Goal: Transaction & Acquisition: Book appointment/travel/reservation

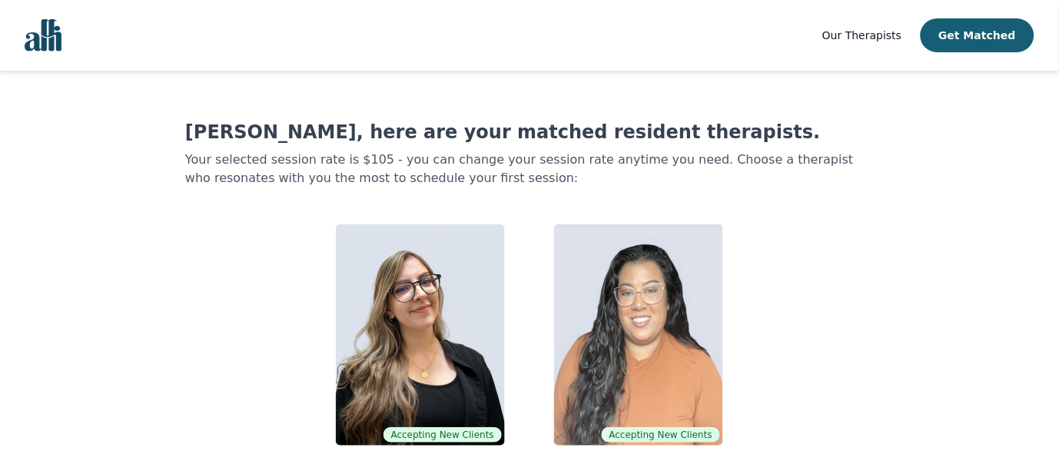
click at [428, 380] on img at bounding box center [420, 334] width 169 height 221
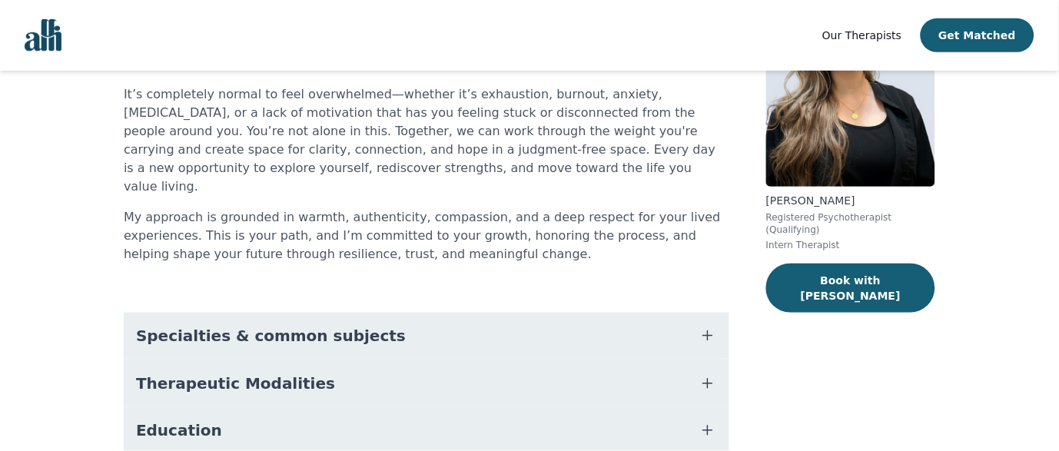
scroll to position [160, 0]
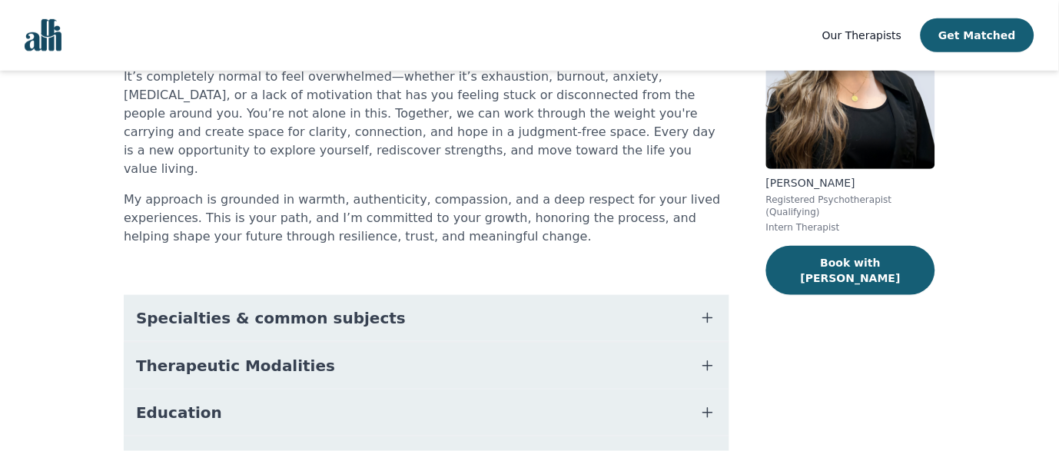
click at [710, 309] on icon "button" at bounding box center [708, 318] width 18 height 18
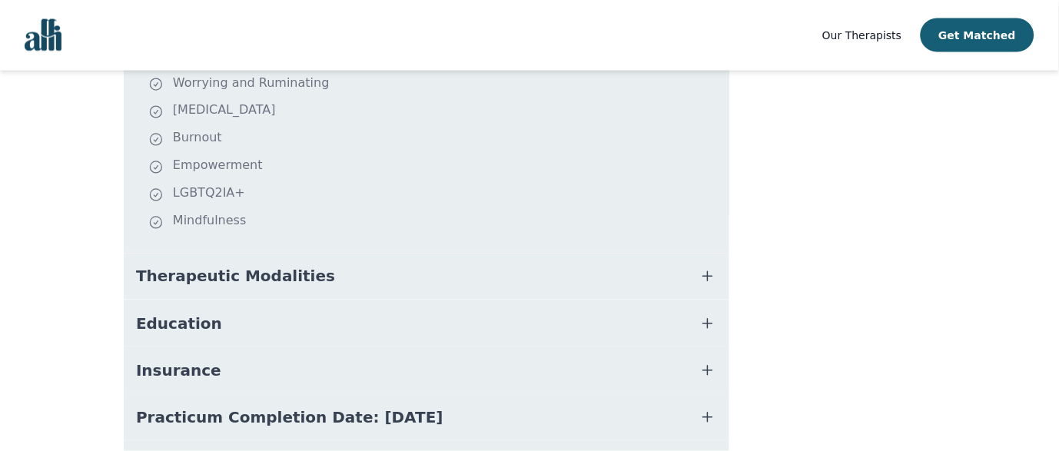
scroll to position [491, 0]
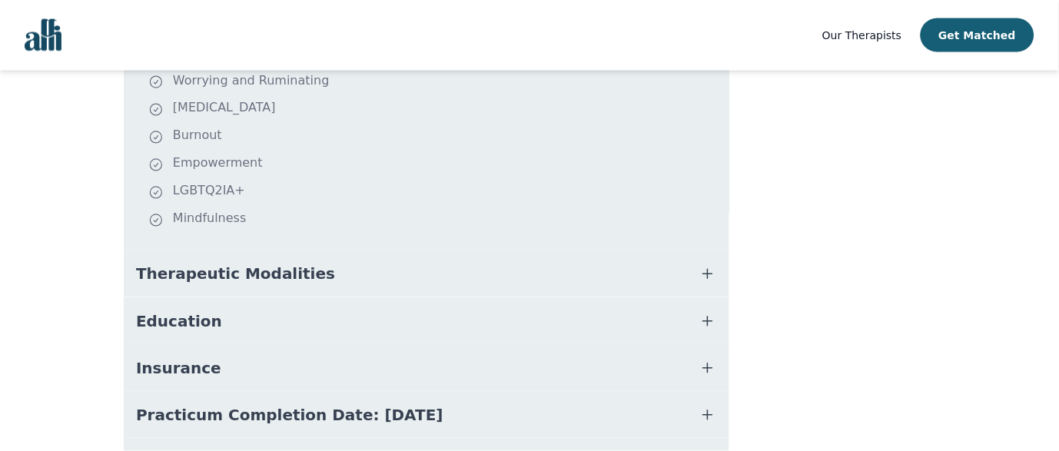
click at [707, 265] on icon "button" at bounding box center [708, 274] width 18 height 18
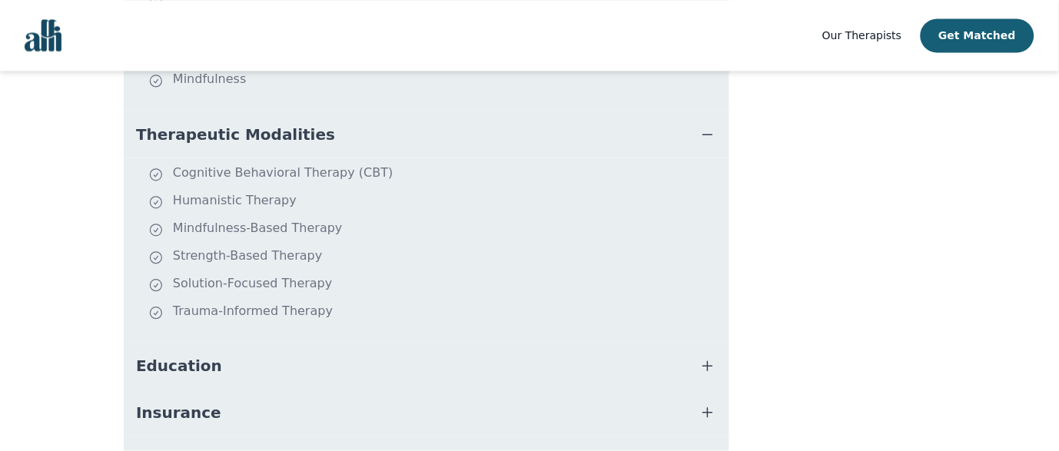
scroll to position [656, 0]
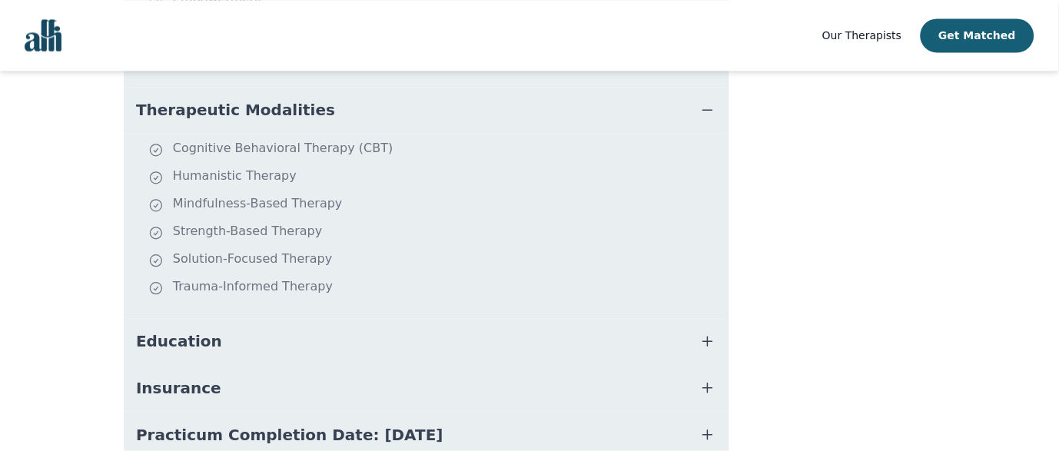
click at [704, 332] on icon "button" at bounding box center [708, 341] width 18 height 18
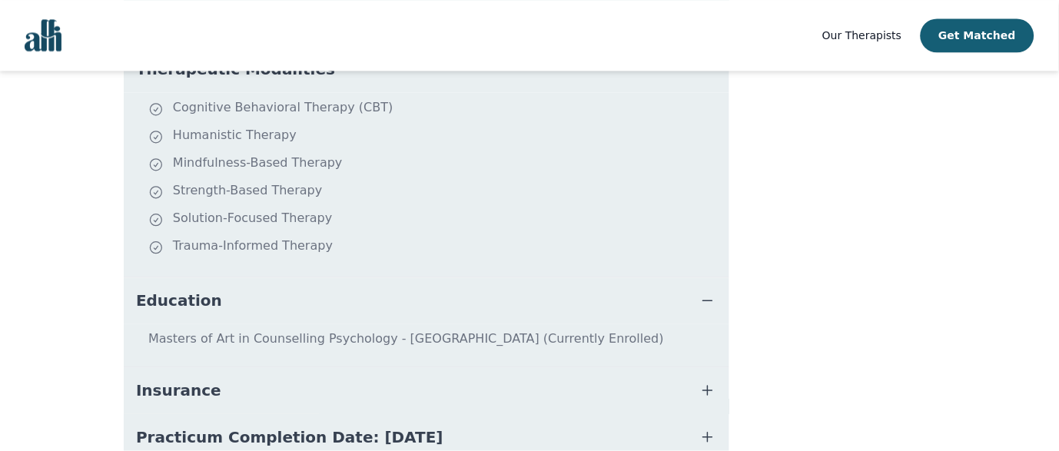
scroll to position [748, 0]
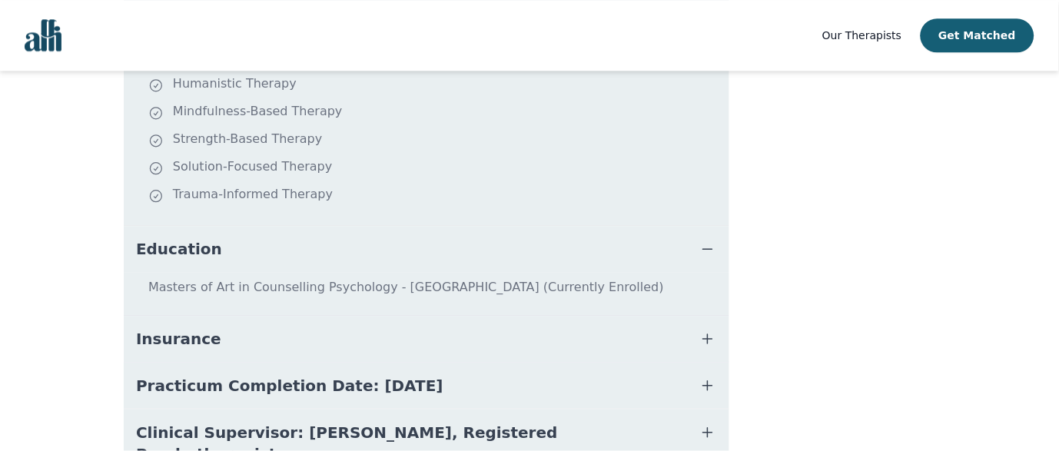
click at [704, 330] on icon "button" at bounding box center [708, 339] width 18 height 18
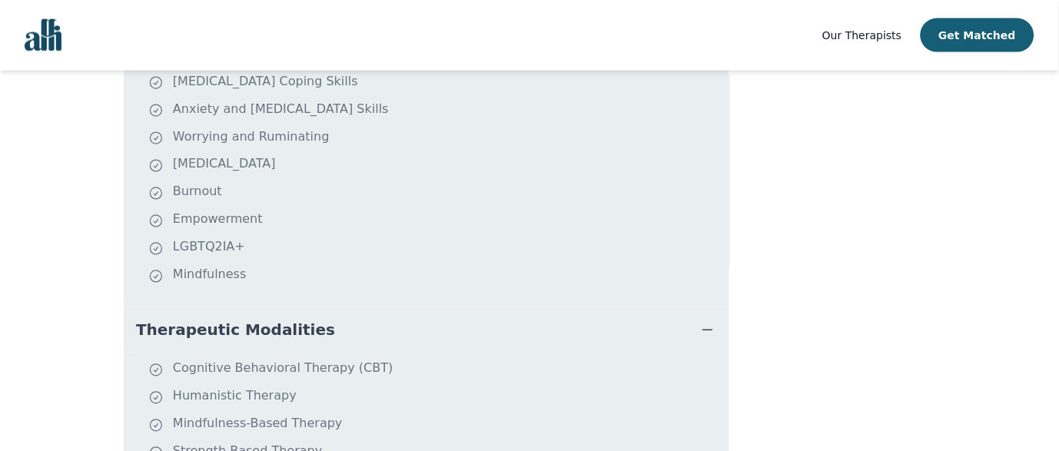
scroll to position [0, 0]
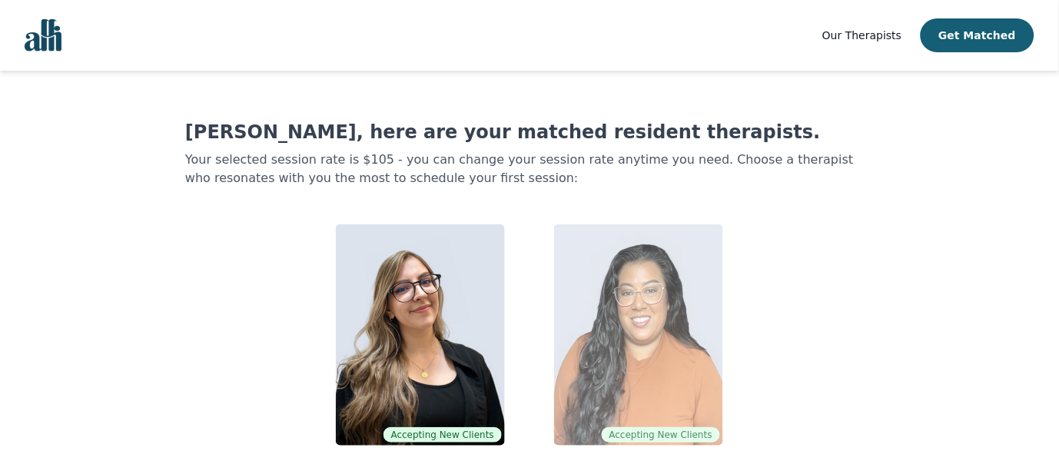
click at [597, 347] on img at bounding box center [638, 334] width 169 height 221
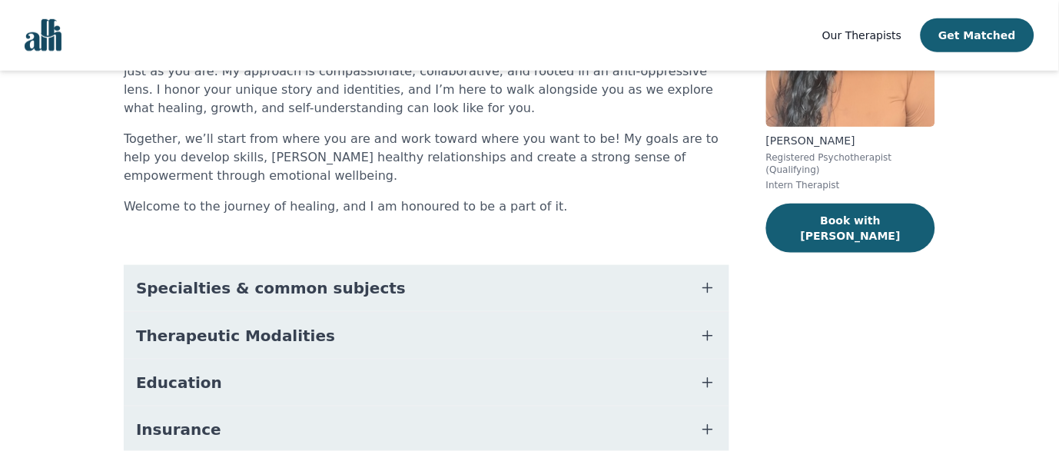
scroll to position [205, 0]
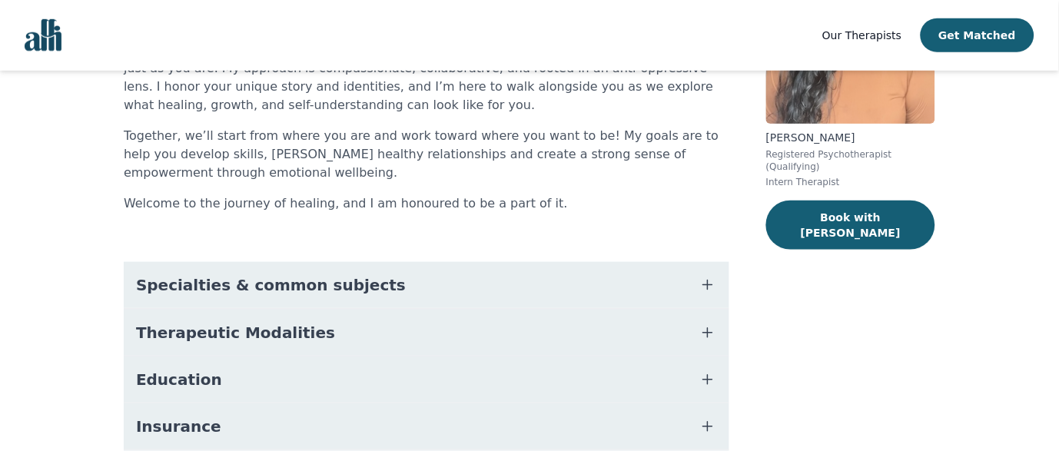
click at [707, 280] on icon "button" at bounding box center [708, 285] width 18 height 18
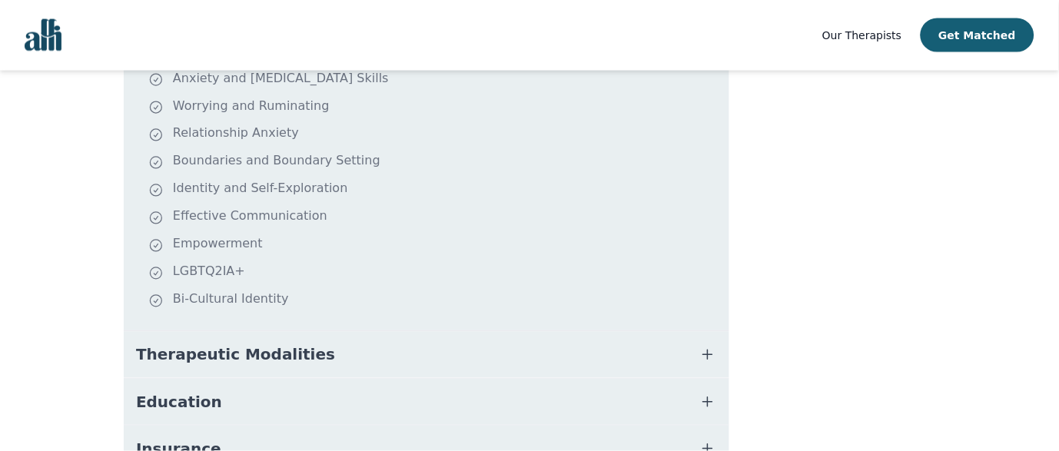
scroll to position [500, 0]
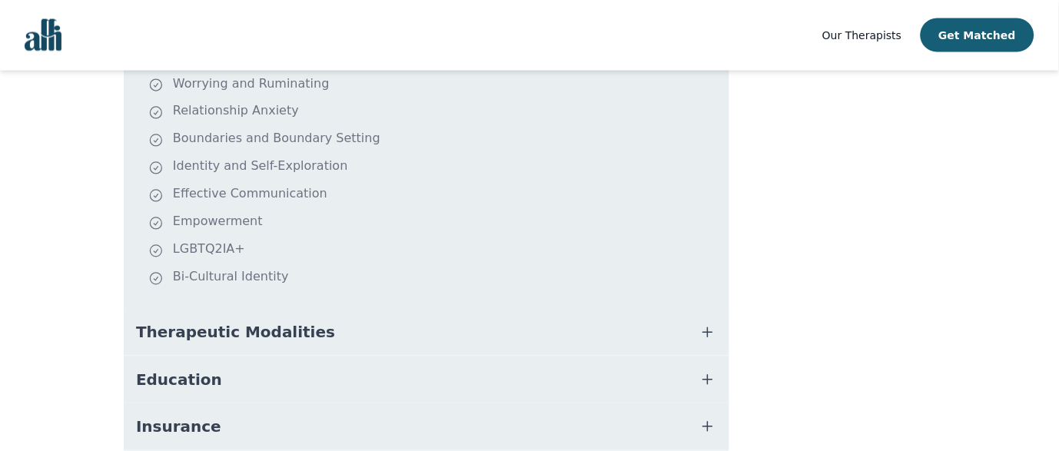
click at [713, 337] on icon "button" at bounding box center [708, 333] width 18 height 18
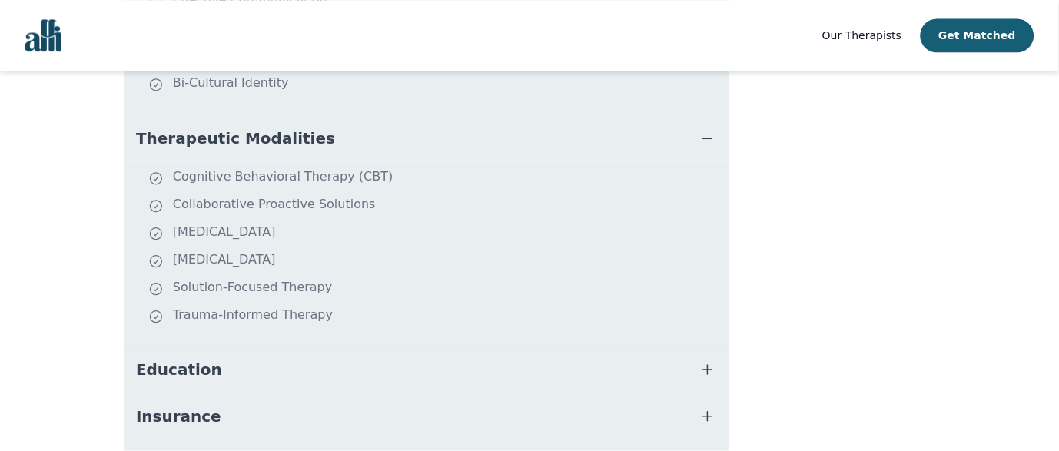
scroll to position [697, 0]
click at [706, 369] on icon "button" at bounding box center [708, 368] width 18 height 18
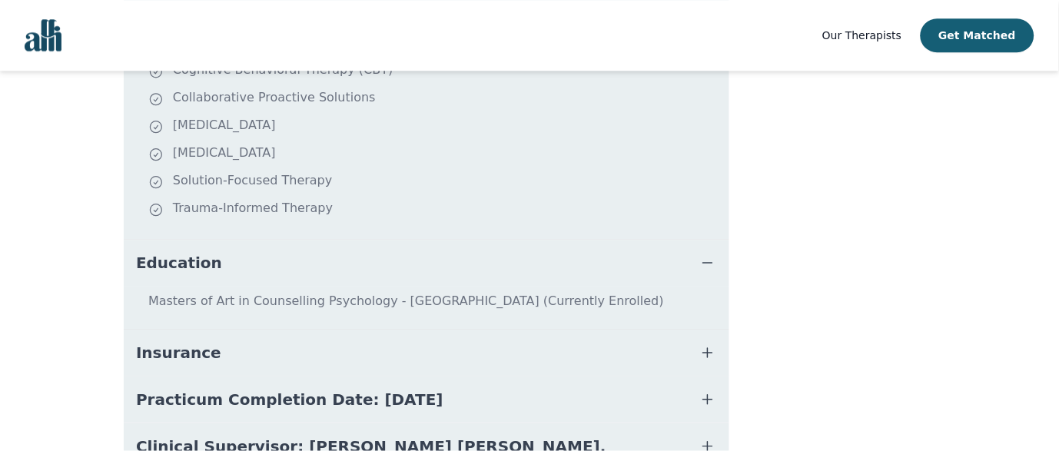
scroll to position [893, 0]
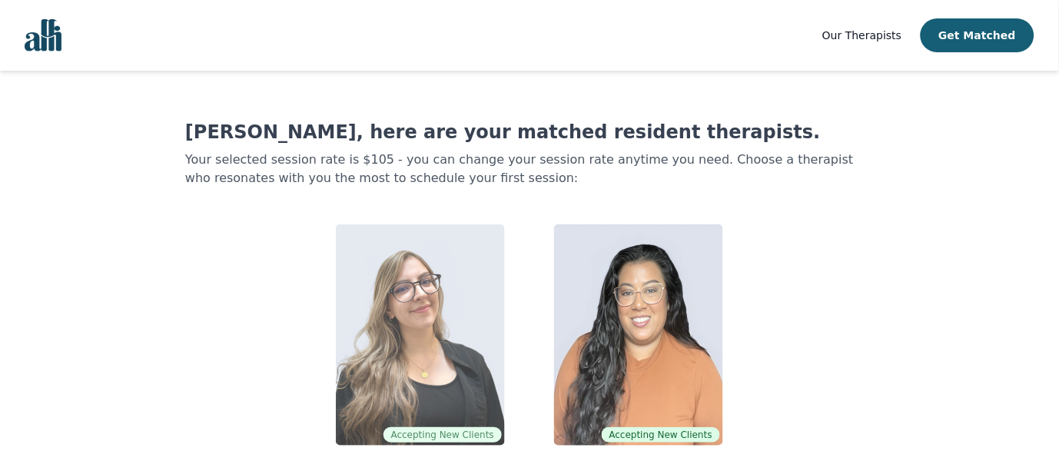
click at [423, 318] on img at bounding box center [420, 334] width 169 height 221
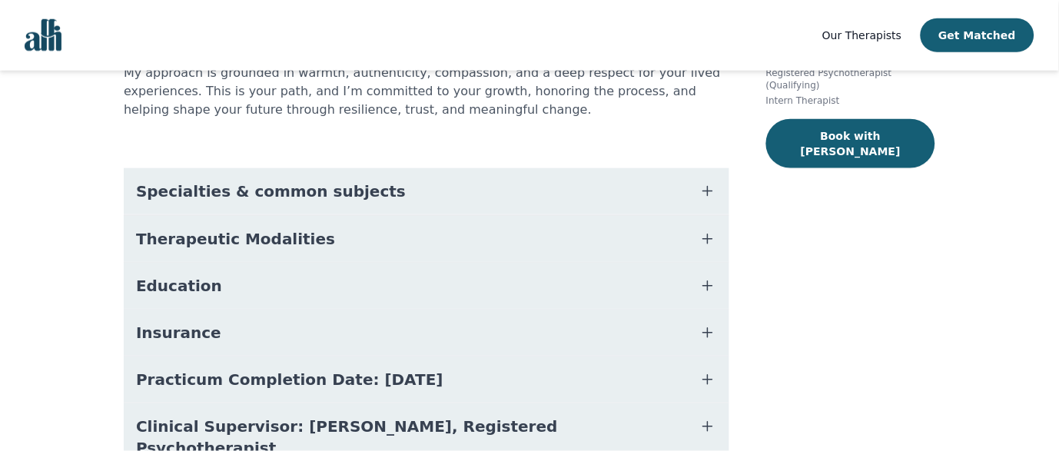
scroll to position [289, 0]
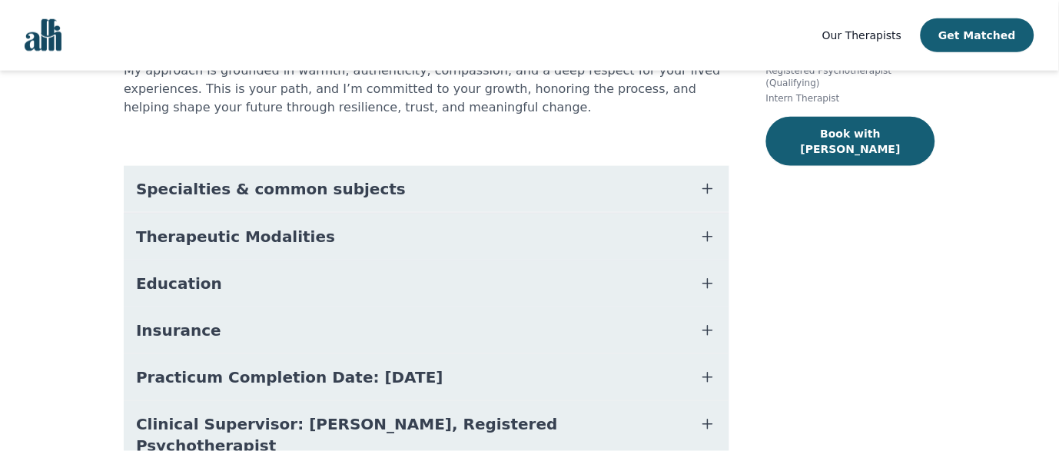
click at [705, 274] on icon "button" at bounding box center [708, 283] width 18 height 18
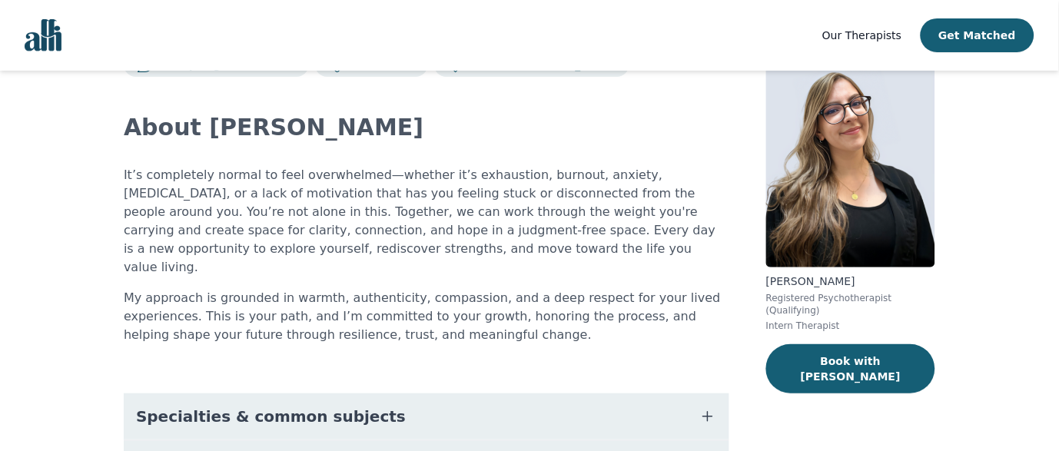
scroll to position [55, 0]
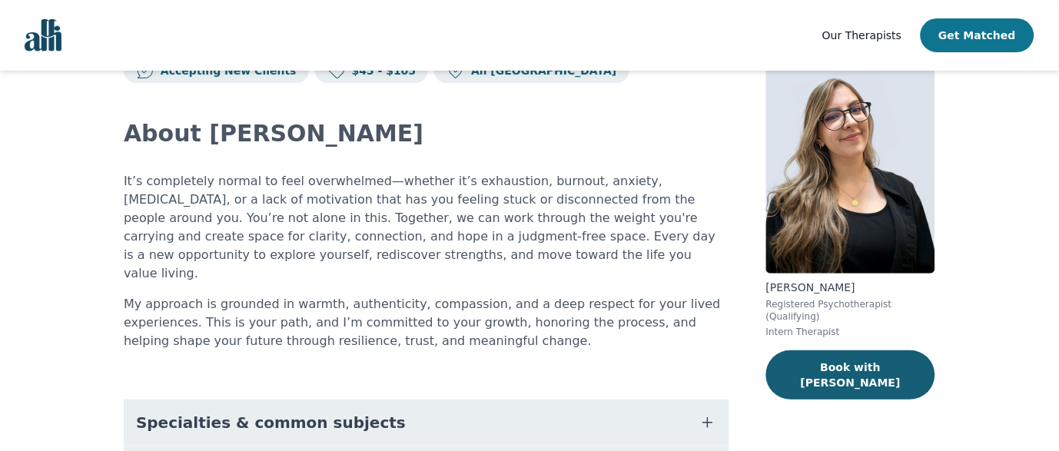
click at [989, 32] on button "Get Matched" at bounding box center [978, 35] width 114 height 34
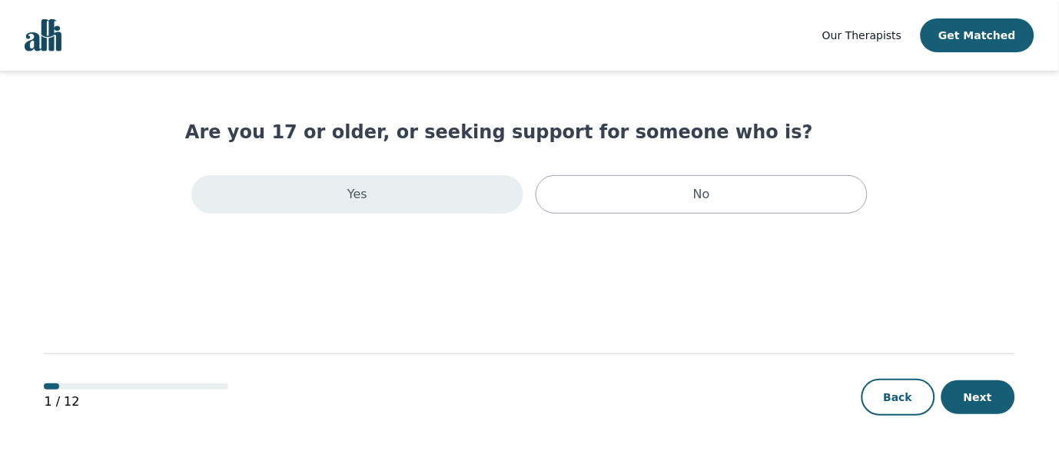
click at [318, 194] on div "Yes" at bounding box center [357, 194] width 332 height 38
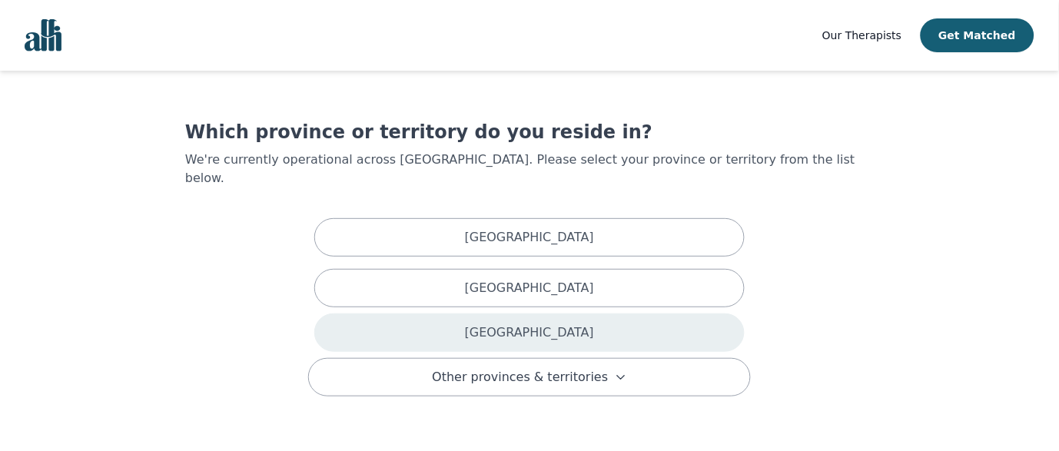
click at [526, 324] on p "[GEOGRAPHIC_DATA]" at bounding box center [529, 333] width 129 height 18
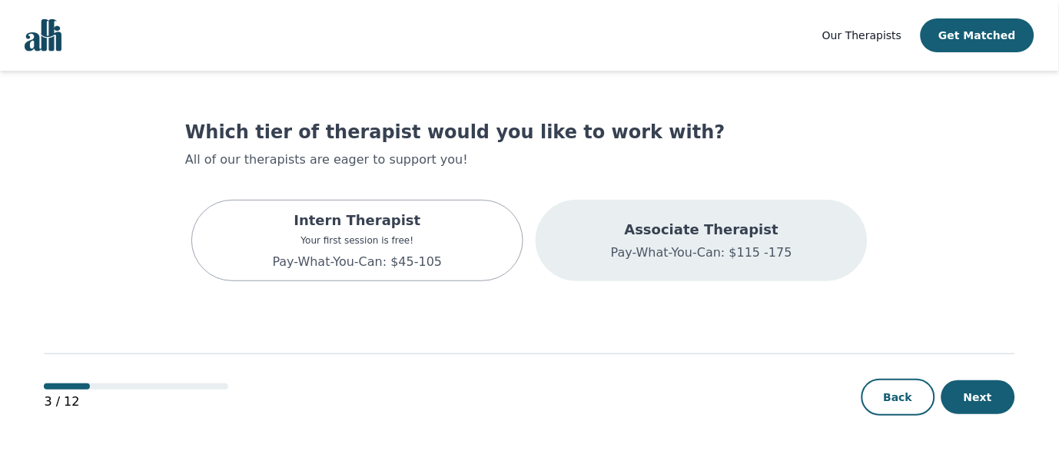
click at [670, 229] on p "Associate Therapist" at bounding box center [701, 230] width 181 height 22
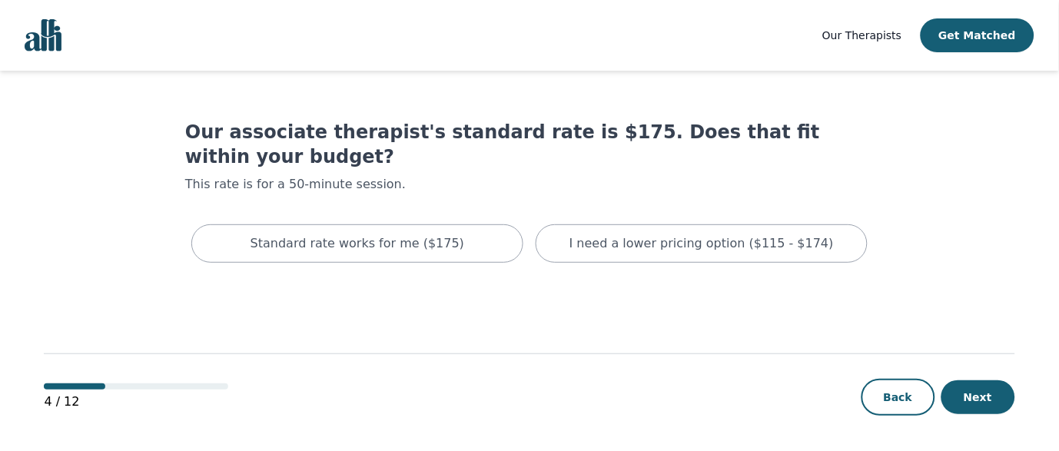
click at [790, 242] on div "Standard rate works for me ($175) I need a lower pricing option ($115 - $174)" at bounding box center [529, 243] width 689 height 51
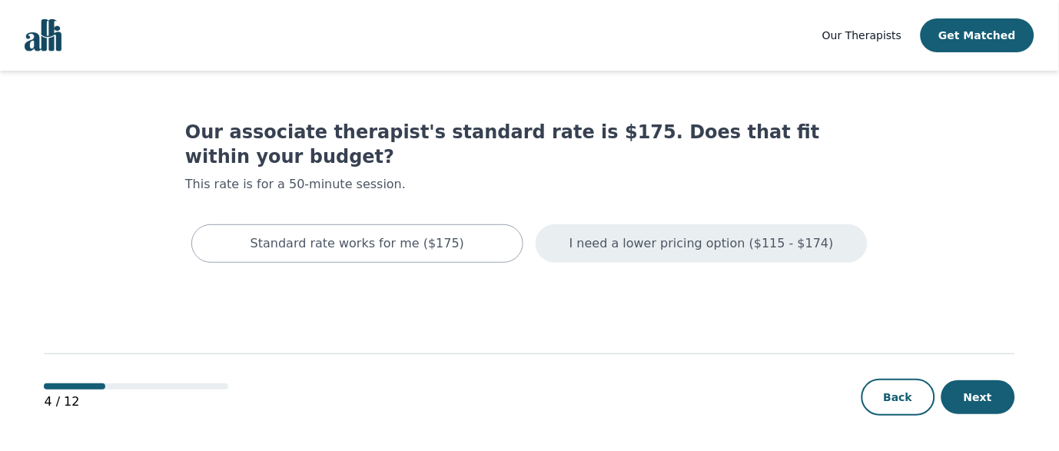
click at [790, 234] on p "I need a lower pricing option ($115 - $174)" at bounding box center [702, 243] width 264 height 18
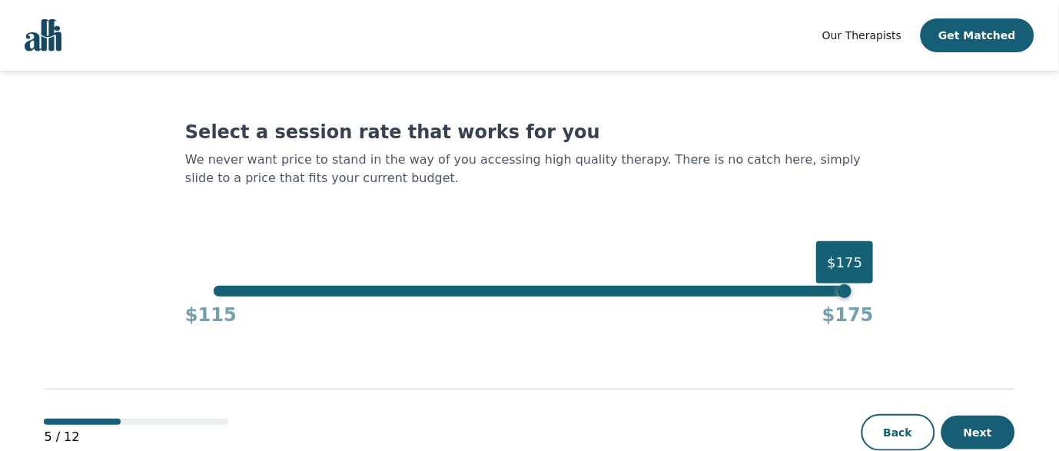
click at [214, 286] on div "$175" at bounding box center [529, 291] width 631 height 11
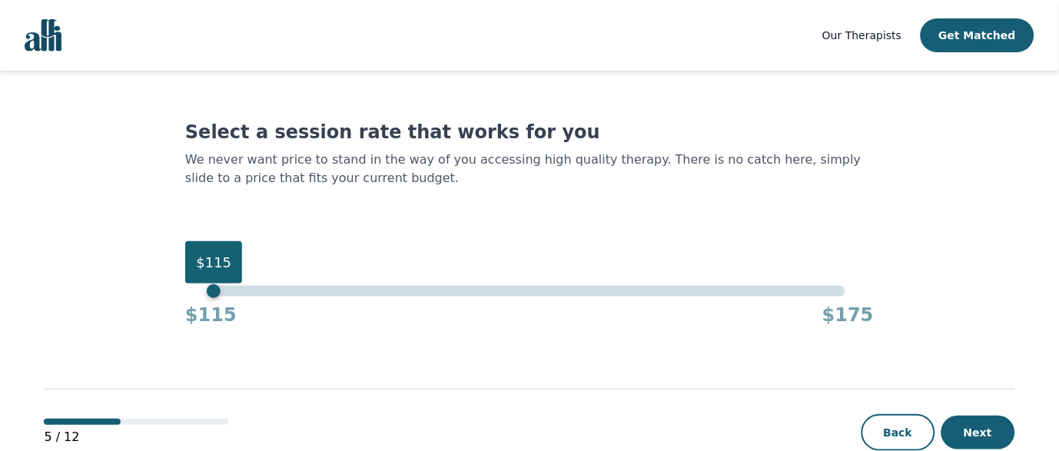
drag, startPoint x: 849, startPoint y: 293, endPoint x: 0, endPoint y: 284, distance: 849.5
click at [0, 284] on div "Our Therapists Get Matched Select a session rate that works for you We never wa…" at bounding box center [529, 244] width 1059 height 488
click at [989, 427] on button "Next" at bounding box center [979, 433] width 74 height 34
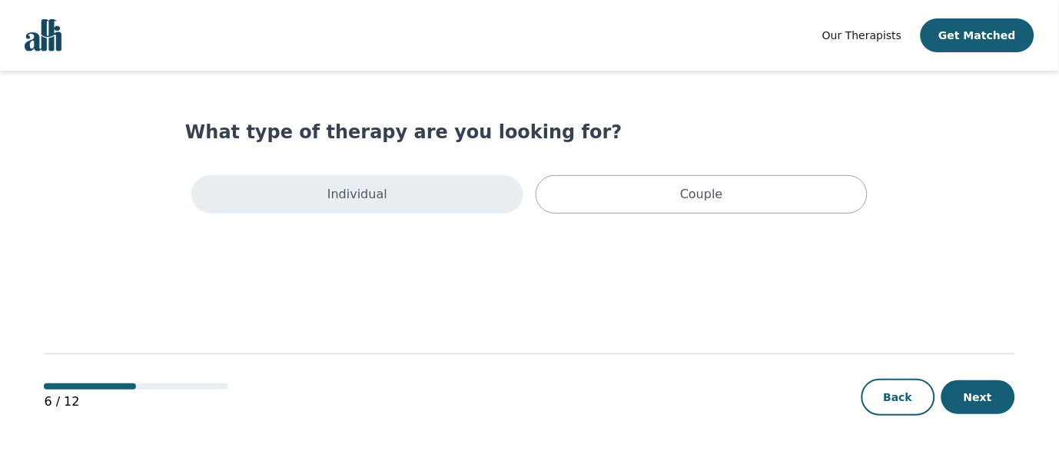
click at [366, 179] on div "Individual" at bounding box center [357, 194] width 332 height 38
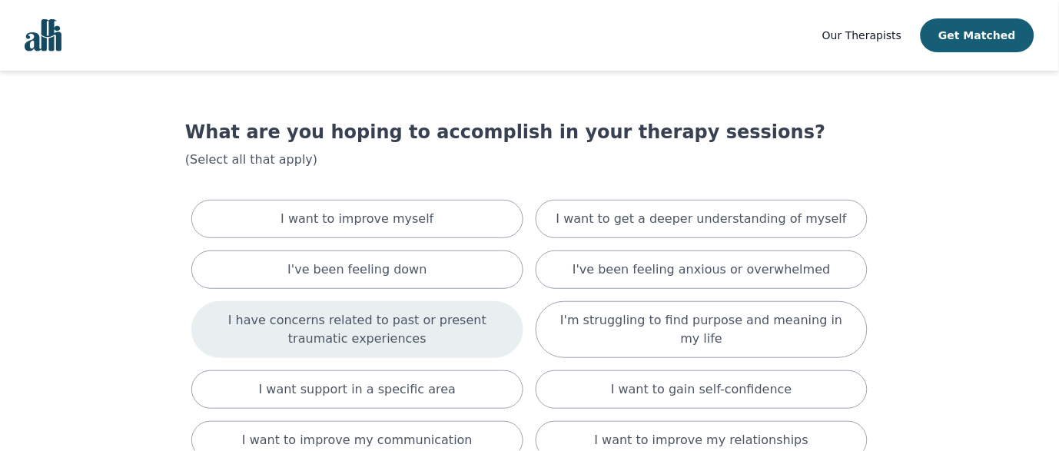
click at [450, 321] on p "I have concerns related to past or present traumatic experiences" at bounding box center [358, 329] width 294 height 37
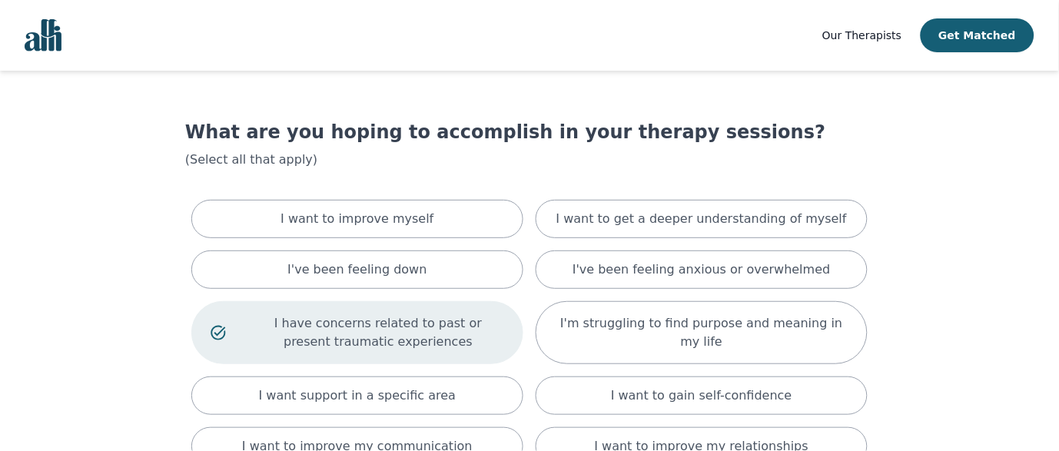
click at [450, 321] on p "I have concerns related to past or present traumatic experiences" at bounding box center [378, 332] width 252 height 37
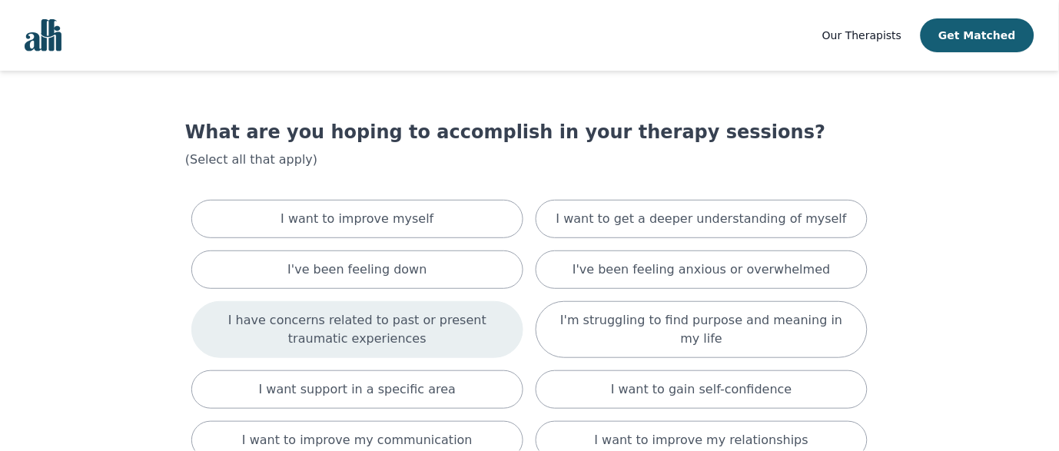
click at [450, 321] on p "I have concerns related to past or present traumatic experiences" at bounding box center [358, 329] width 294 height 37
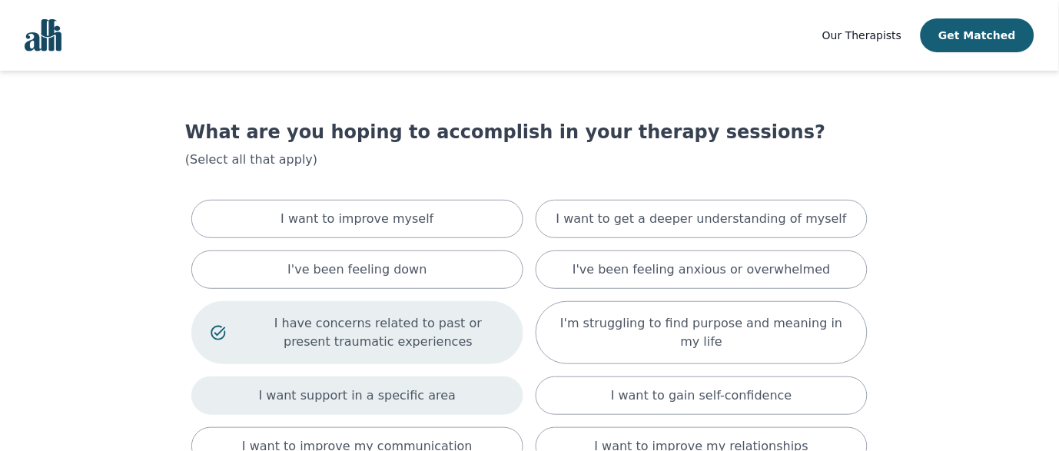
click at [443, 382] on div "I want support in a specific area" at bounding box center [357, 396] width 332 height 38
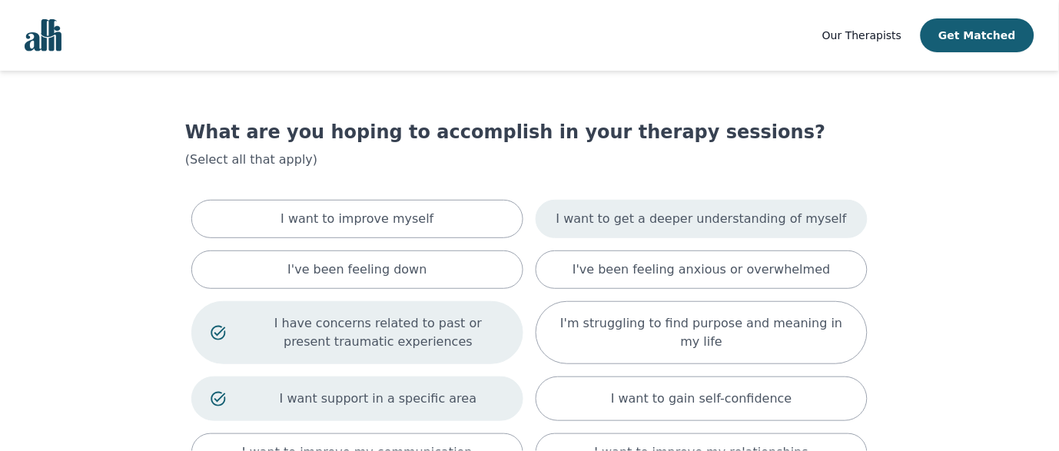
click at [797, 221] on p "I want to get a deeper understanding of myself" at bounding box center [702, 219] width 291 height 18
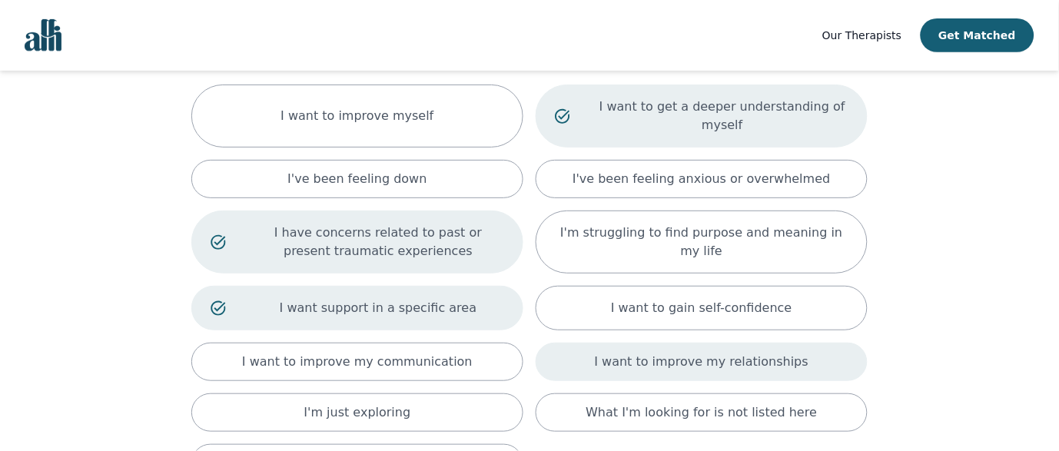
scroll to position [118, 0]
click at [798, 349] on div "I want to improve my relationships" at bounding box center [702, 360] width 332 height 38
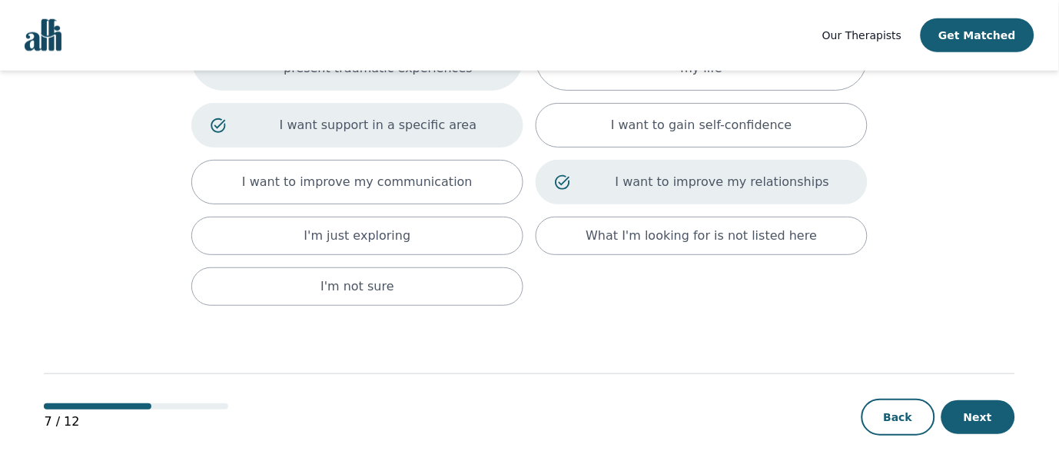
scroll to position [299, 0]
click at [990, 400] on button "Next" at bounding box center [979, 417] width 74 height 34
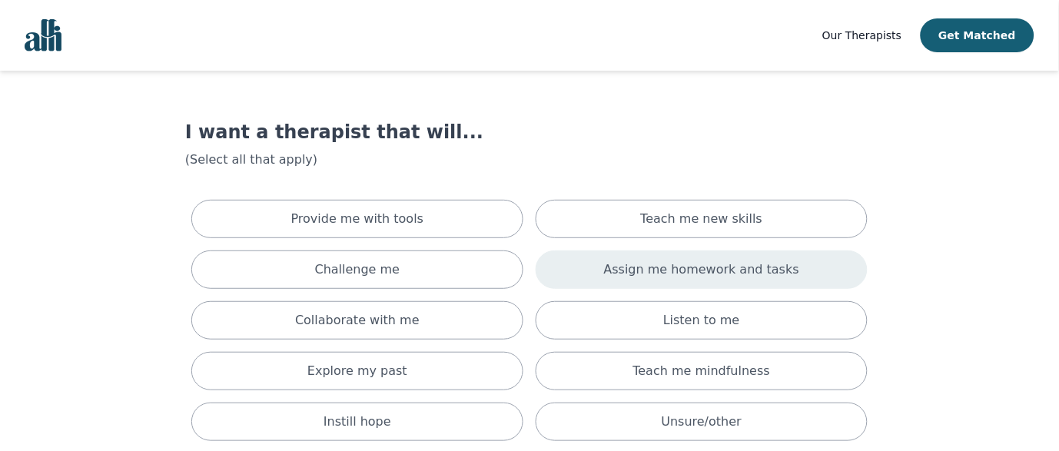
click at [765, 264] on p "Assign me homework and tasks" at bounding box center [701, 270] width 195 height 18
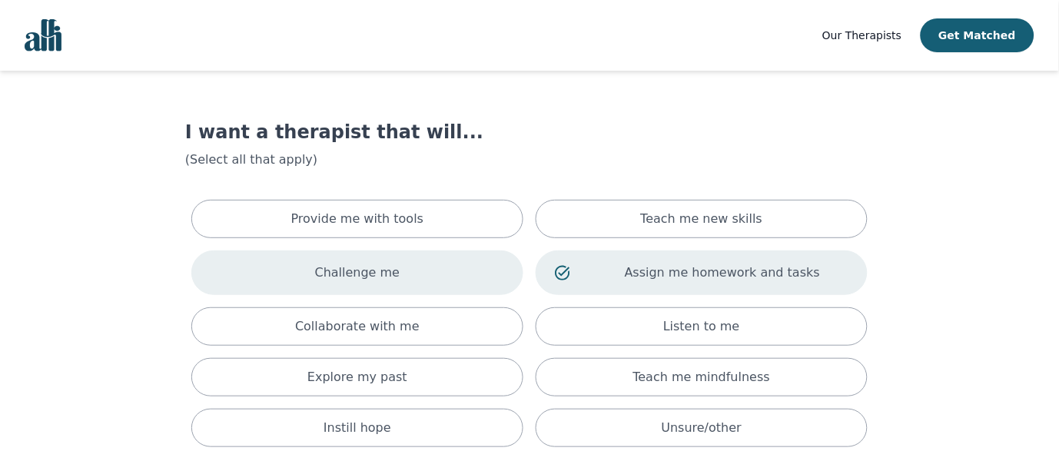
click at [411, 269] on div "Challenge me" at bounding box center [357, 273] width 332 height 45
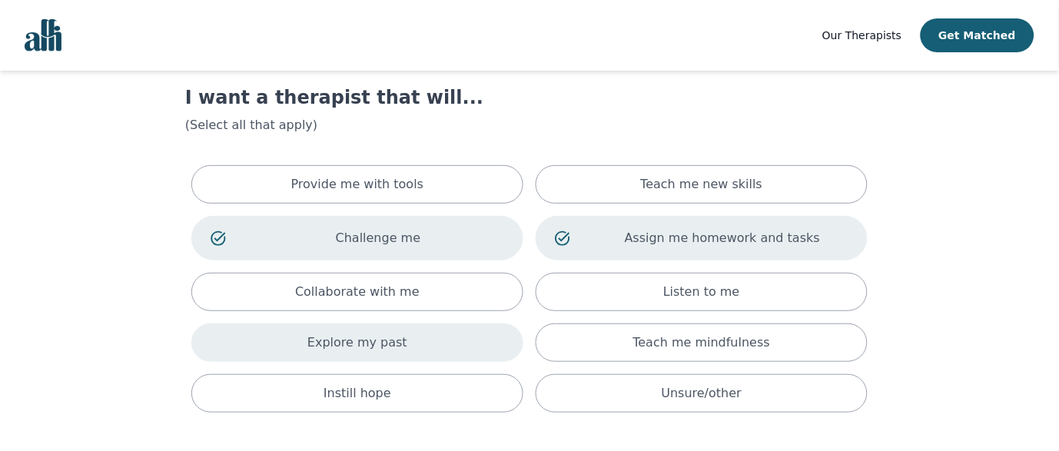
scroll to position [58, 0]
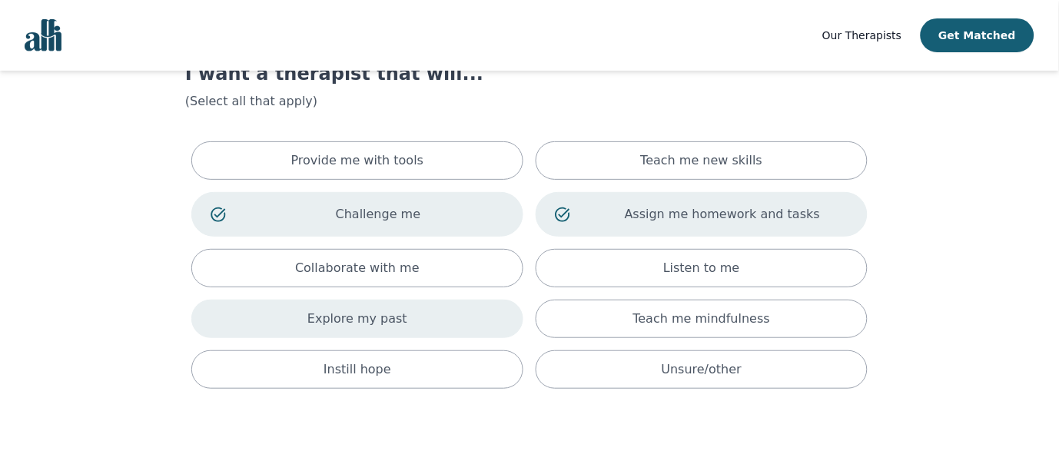
click at [404, 327] on div "Explore my past" at bounding box center [357, 319] width 332 height 38
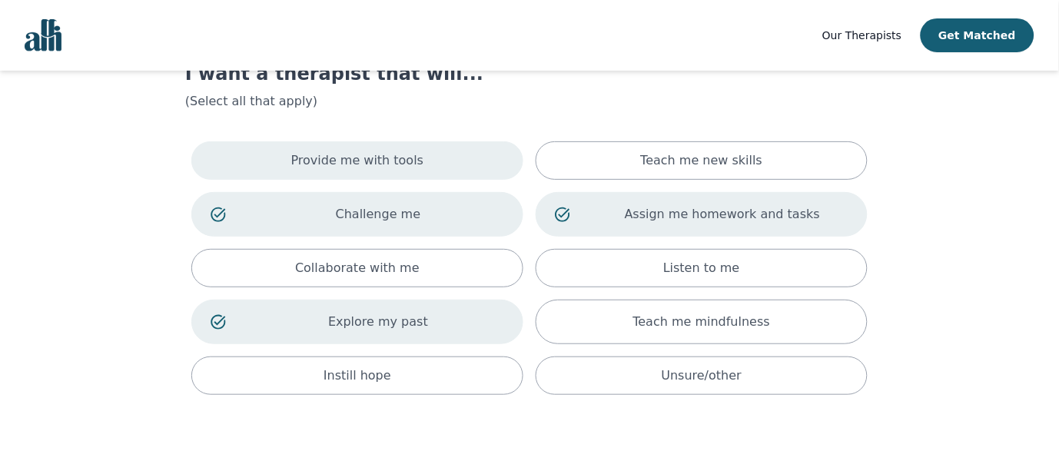
click at [432, 160] on div "Provide me with tools" at bounding box center [357, 160] width 332 height 38
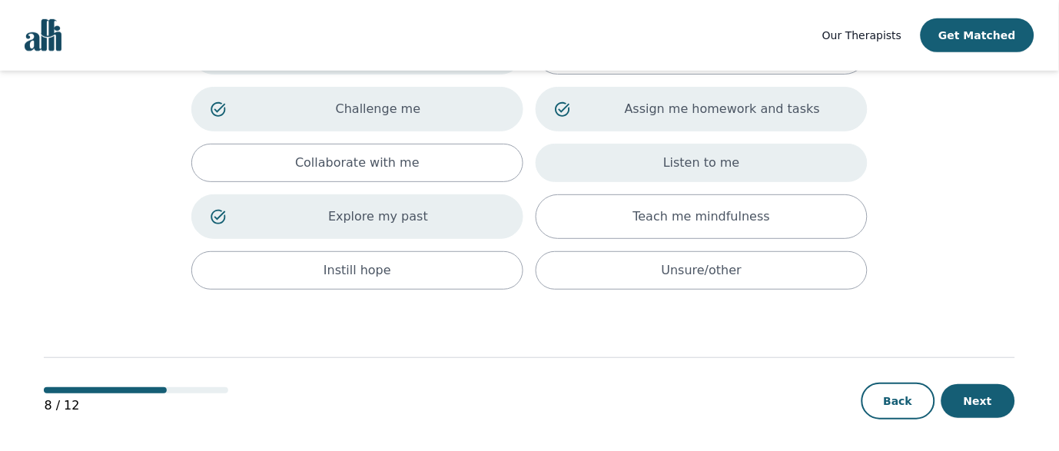
scroll to position [173, 0]
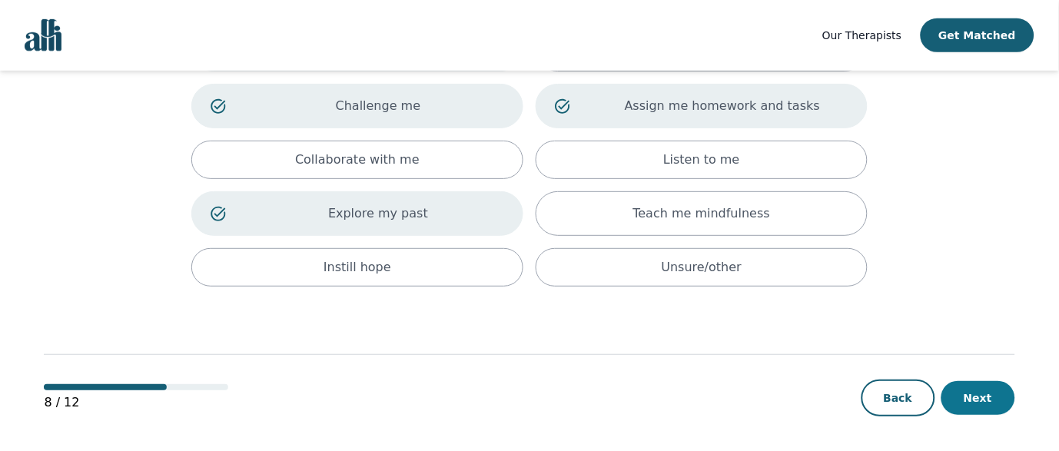
click at [978, 403] on button "Next" at bounding box center [979, 398] width 74 height 34
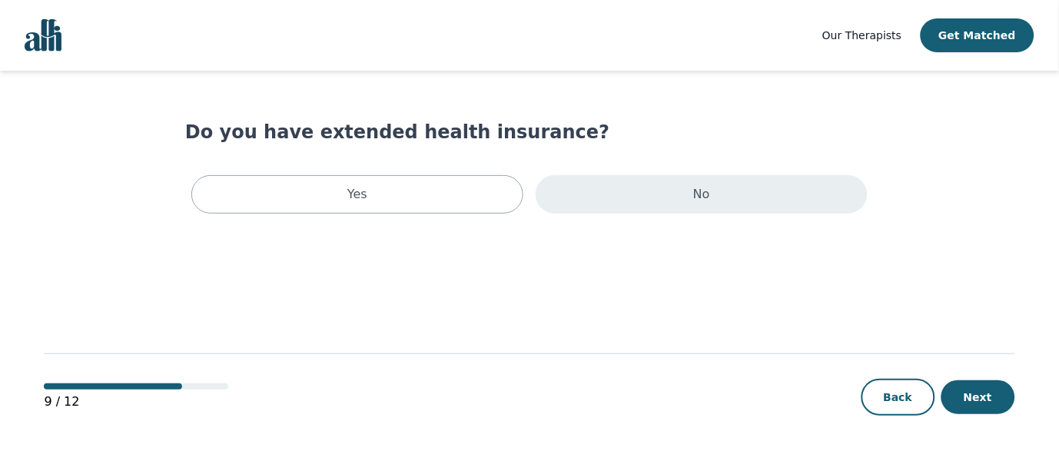
click at [752, 201] on div "No" at bounding box center [702, 194] width 332 height 38
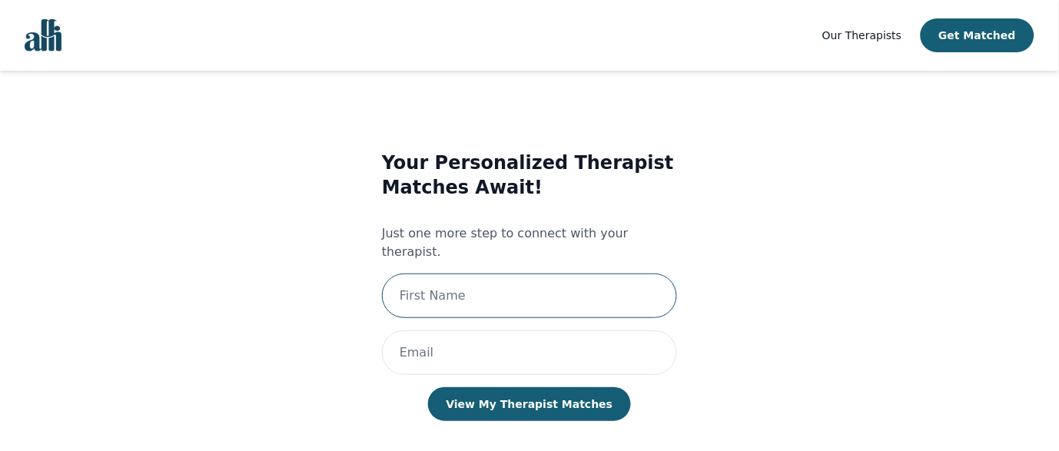
click at [431, 281] on input "text" at bounding box center [529, 296] width 295 height 45
type input "[PERSON_NAME]"
click at [493, 347] on input "email" at bounding box center [529, 353] width 295 height 45
type input "[EMAIL_ADDRESS][PERSON_NAME][DOMAIN_NAME]"
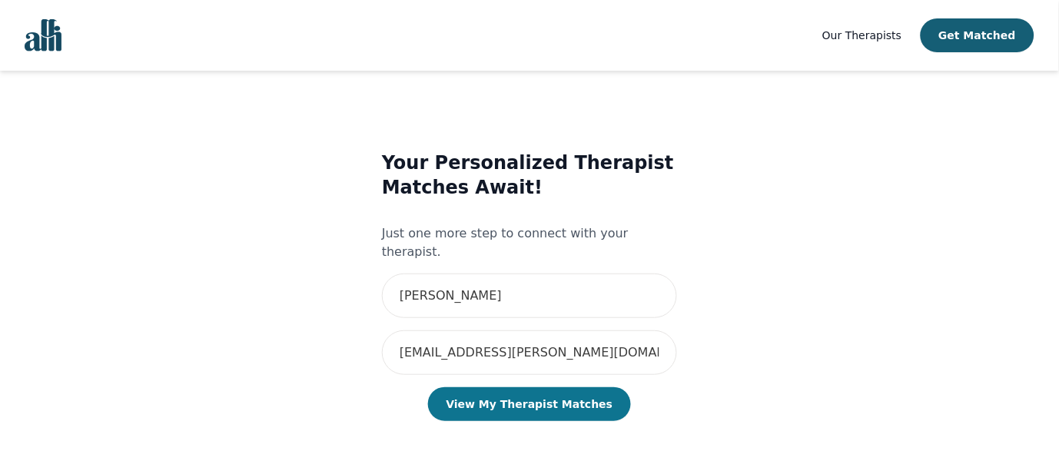
click at [546, 391] on button "View My Therapist Matches" at bounding box center [530, 404] width 204 height 34
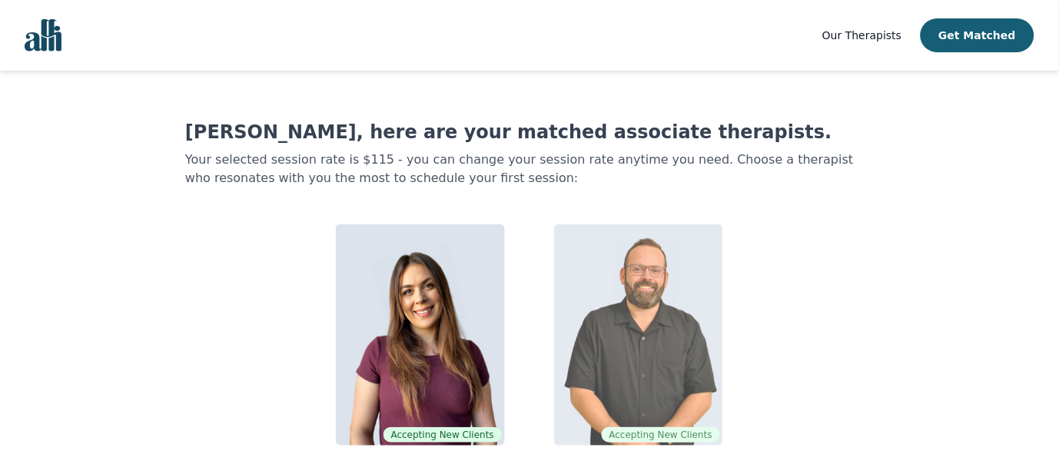
click at [633, 282] on img at bounding box center [638, 334] width 169 height 221
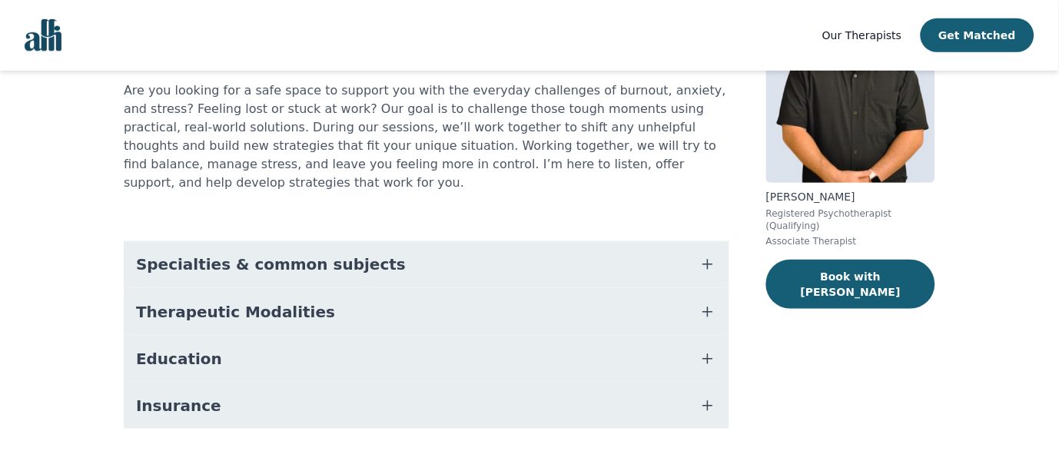
scroll to position [155, 0]
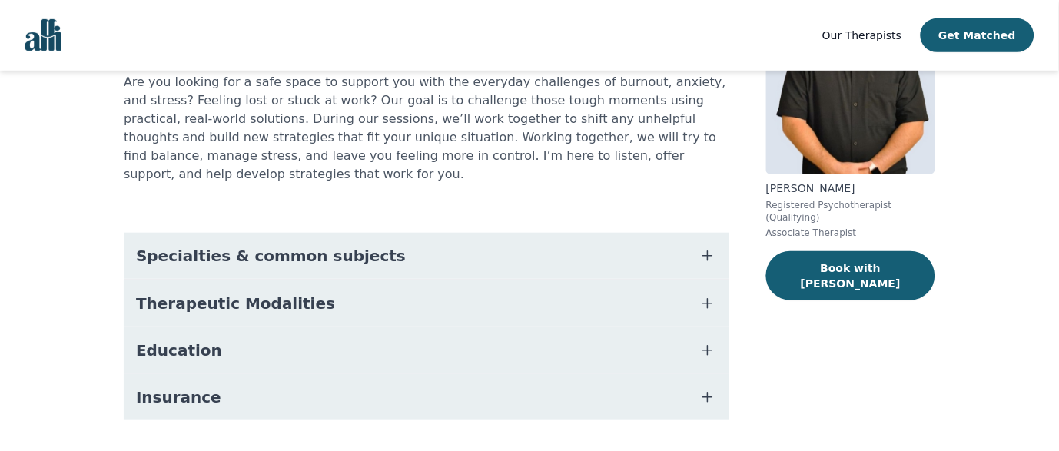
click at [710, 251] on icon "button" at bounding box center [707, 255] width 9 height 9
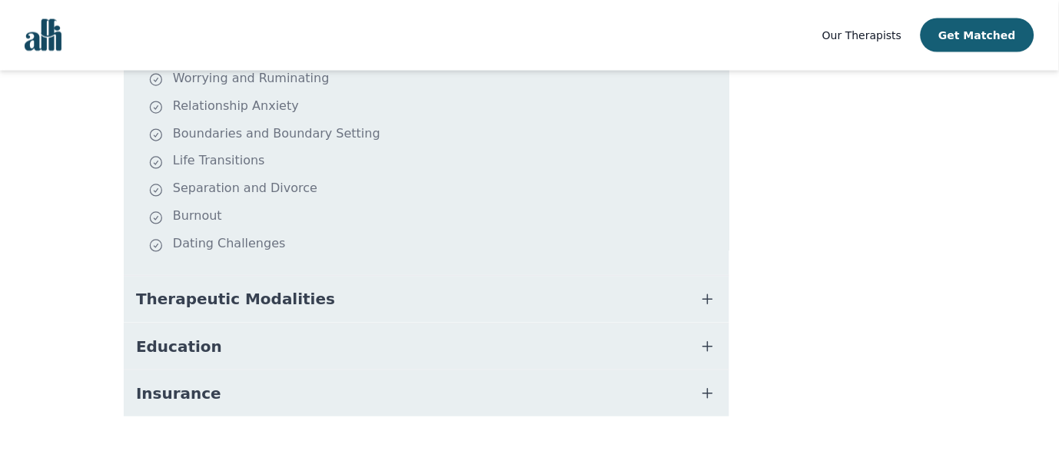
scroll to position [455, 0]
click at [703, 289] on icon "button" at bounding box center [708, 298] width 18 height 18
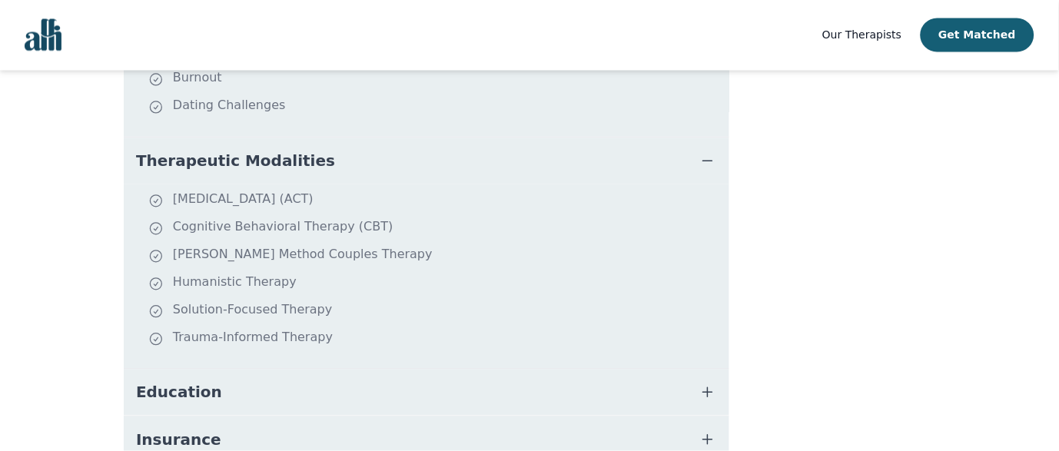
scroll to position [650, 0]
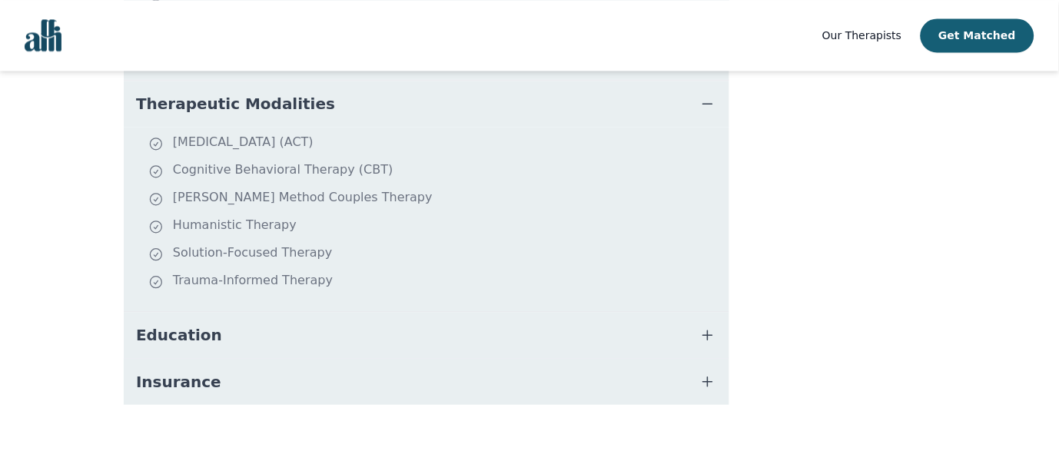
click at [705, 326] on icon "button" at bounding box center [708, 335] width 18 height 18
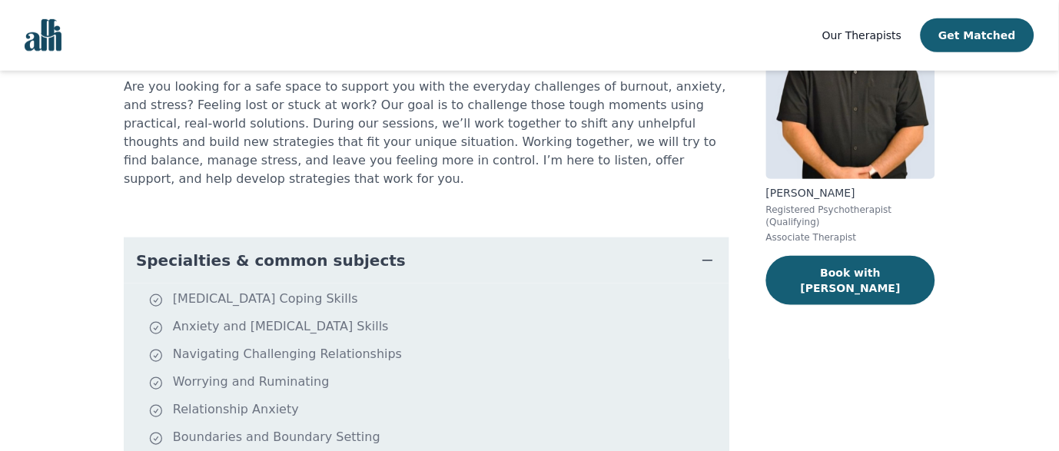
scroll to position [138, 0]
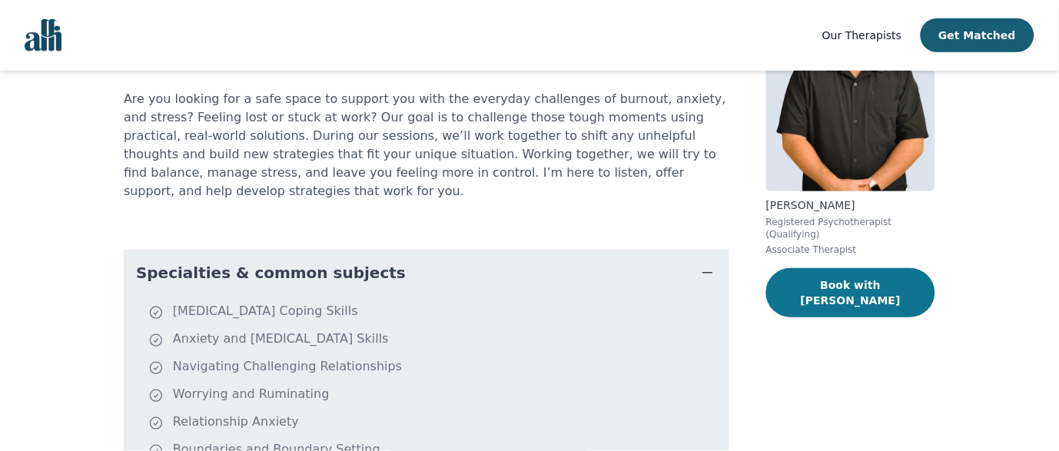
click at [847, 268] on button "Book with [PERSON_NAME]" at bounding box center [850, 292] width 169 height 49
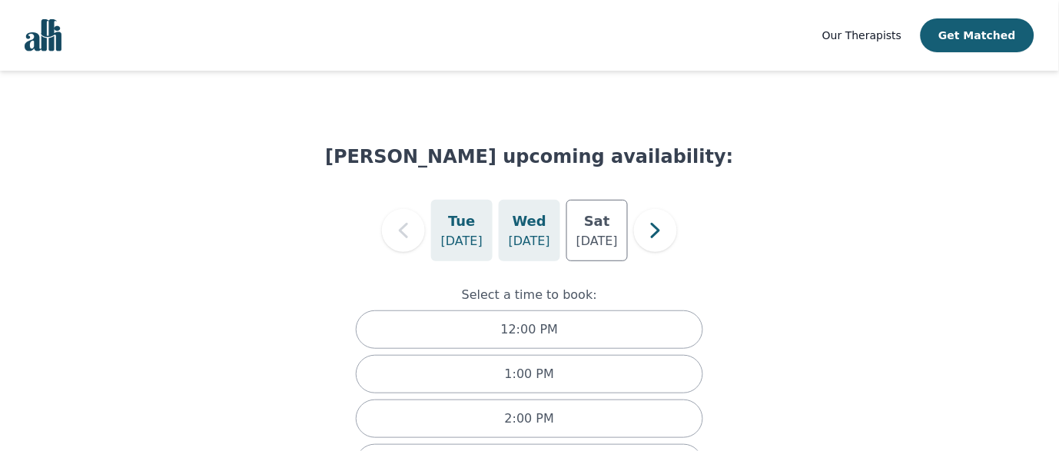
click at [531, 224] on h5 "Wed" at bounding box center [530, 222] width 34 height 22
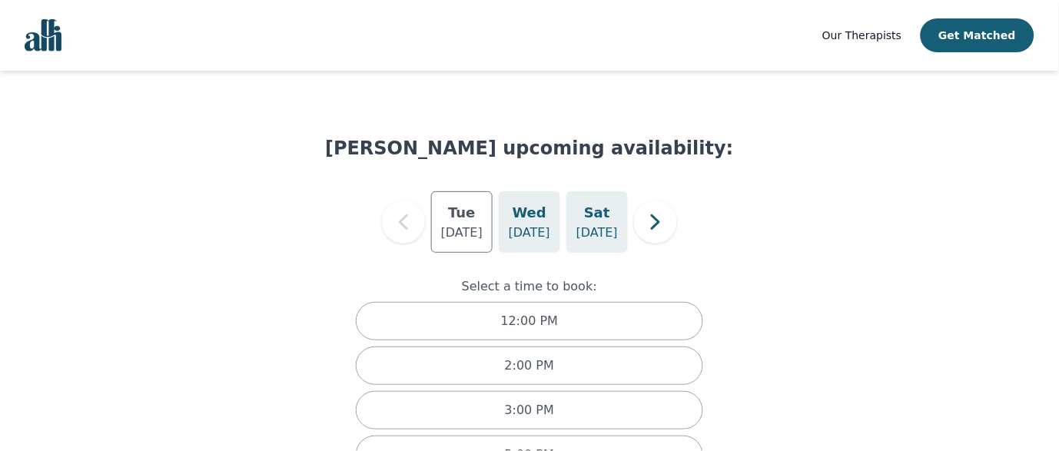
click at [612, 232] on p "[DATE]" at bounding box center [598, 233] width 42 height 18
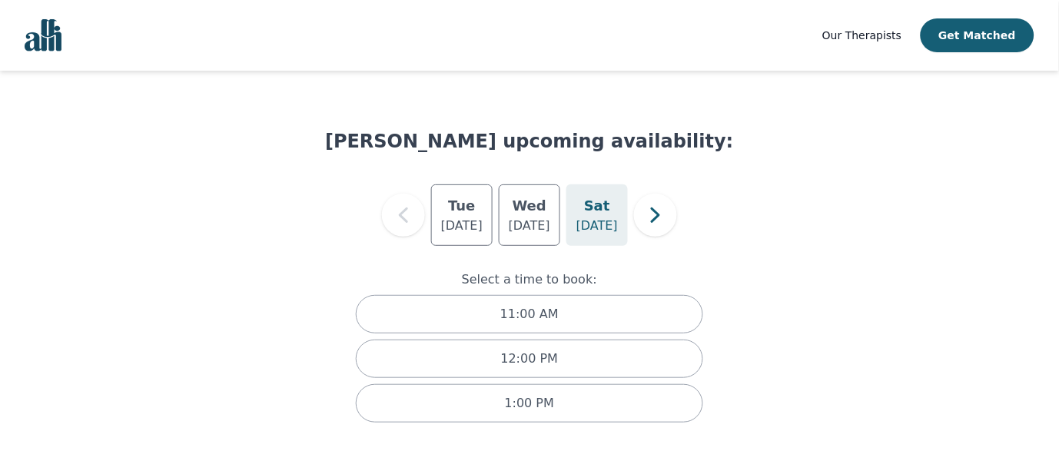
scroll to position [17, 0]
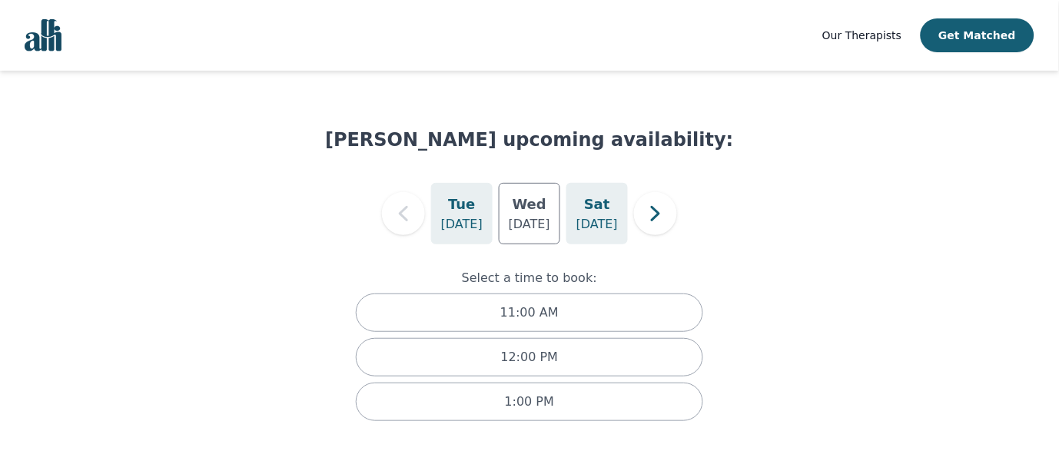
click at [451, 195] on h5 "Tue" at bounding box center [461, 205] width 27 height 22
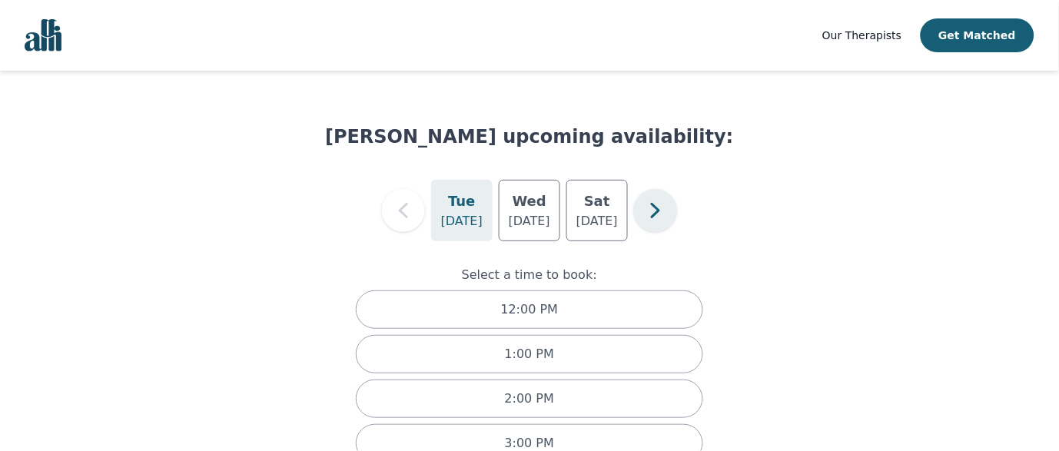
scroll to position [15, 0]
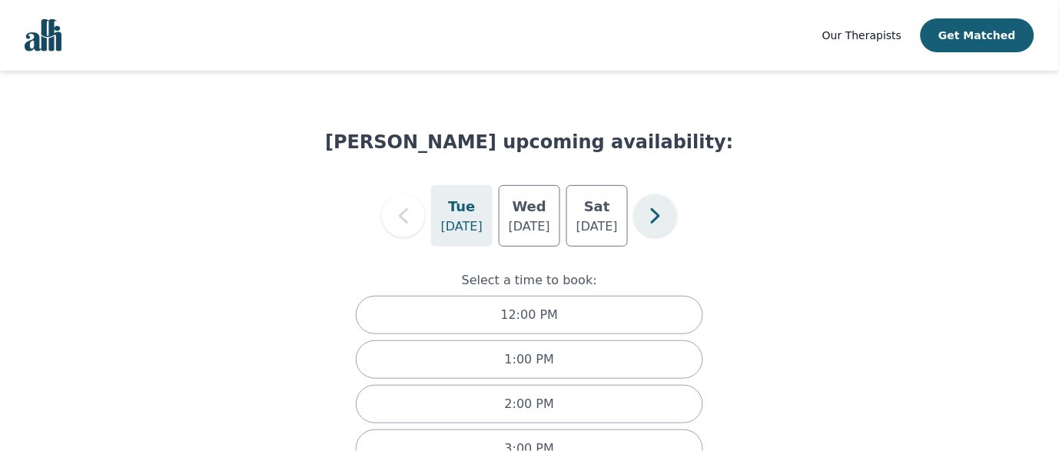
click at [656, 211] on icon "button" at bounding box center [655, 215] width 9 height 15
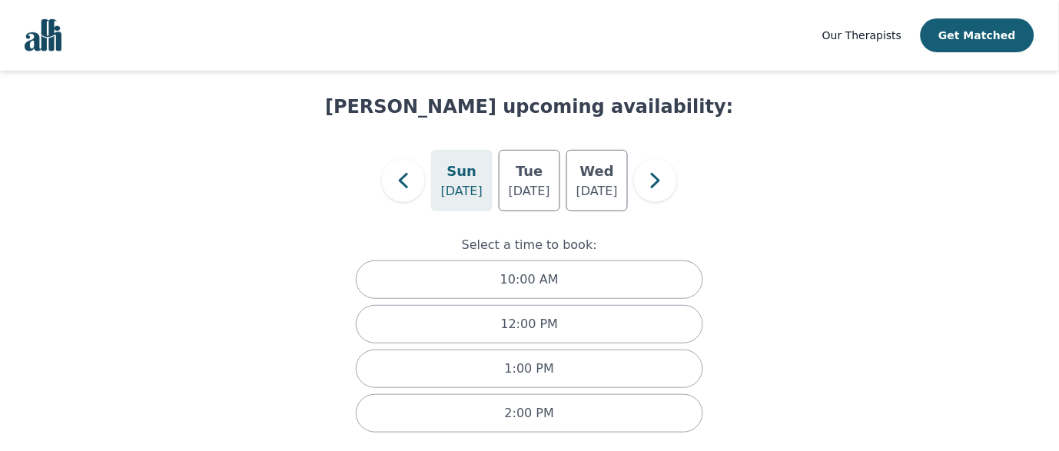
scroll to position [62, 0]
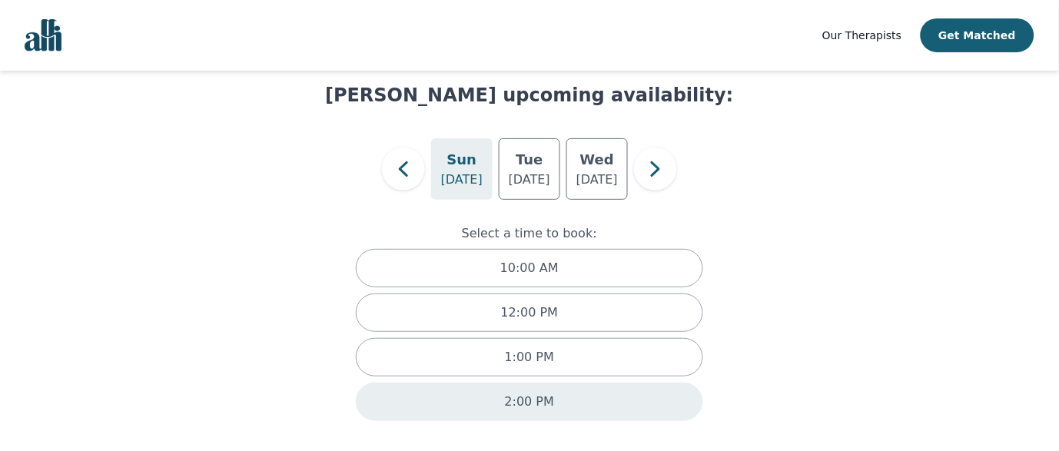
click at [559, 387] on div "2:00 PM" at bounding box center [529, 402] width 347 height 38
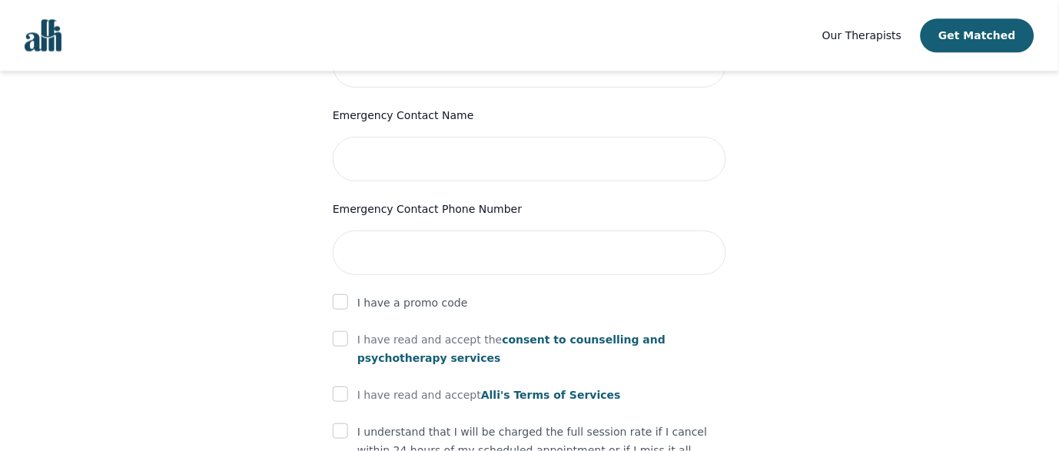
scroll to position [914, 0]
